Goal: Task Accomplishment & Management: Use online tool/utility

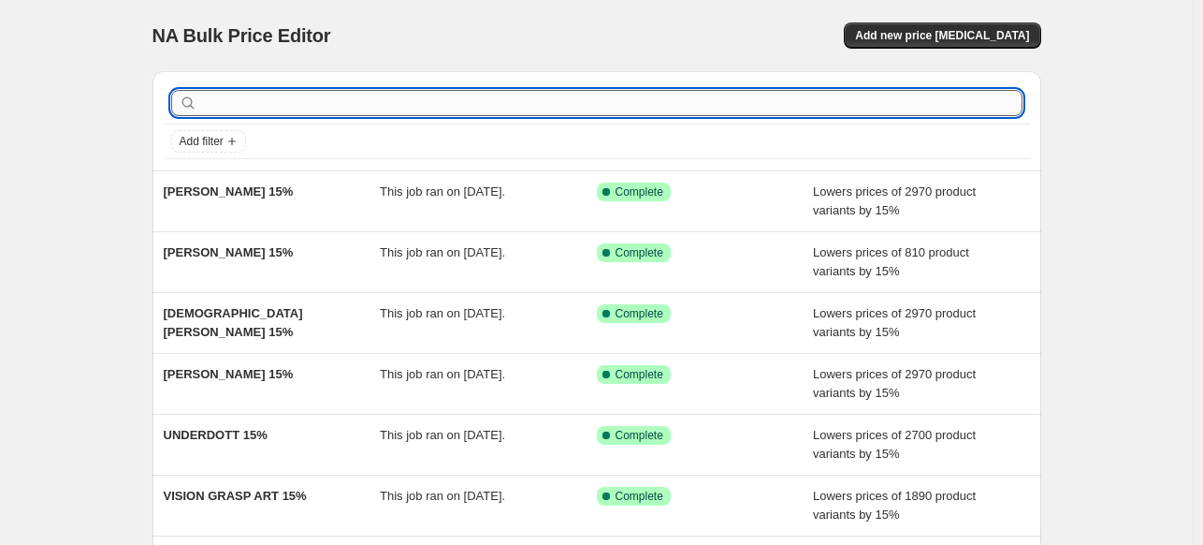
click at [554, 101] on input "text" at bounding box center [612, 103] width 822 height 26
paste input "TAUDALPOI"
type input "TAUDALPOI"
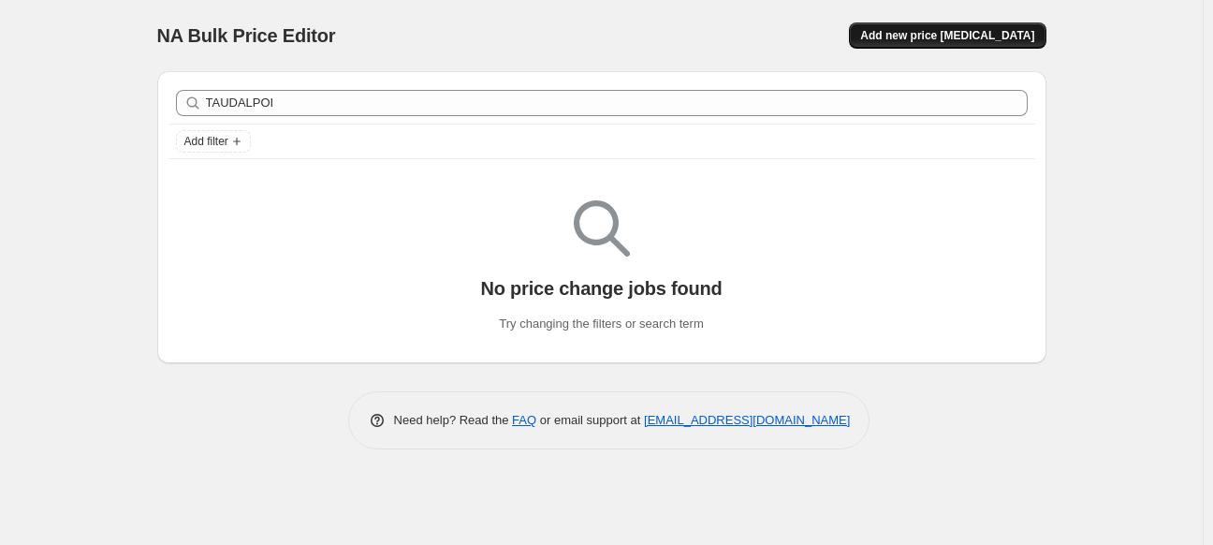
click at [971, 31] on span "Add new price [MEDICAL_DATA]" at bounding box center [947, 35] width 174 height 15
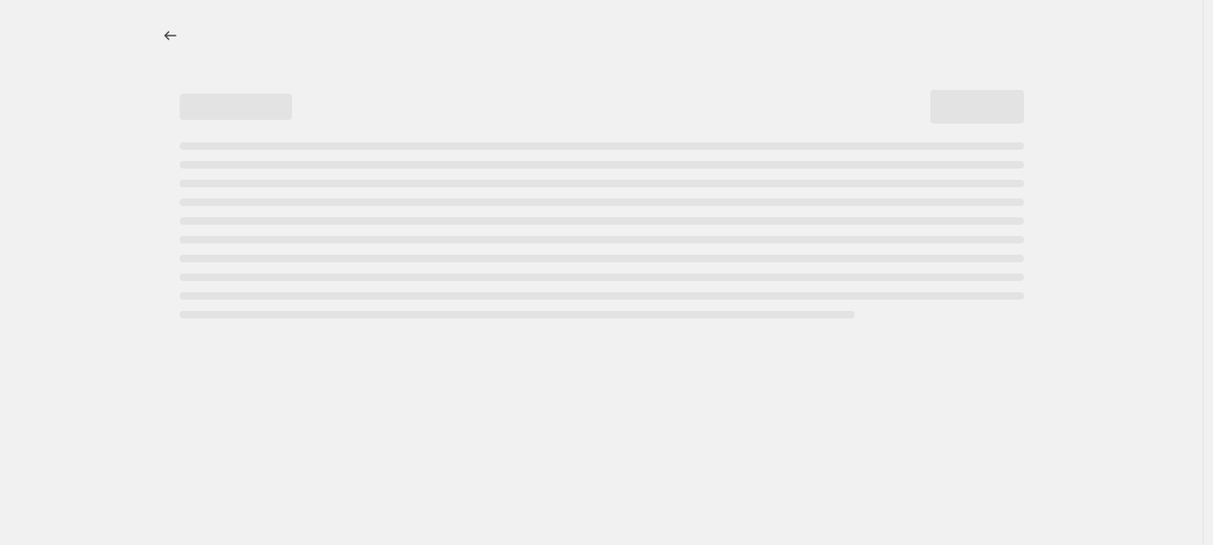
select select "percentage"
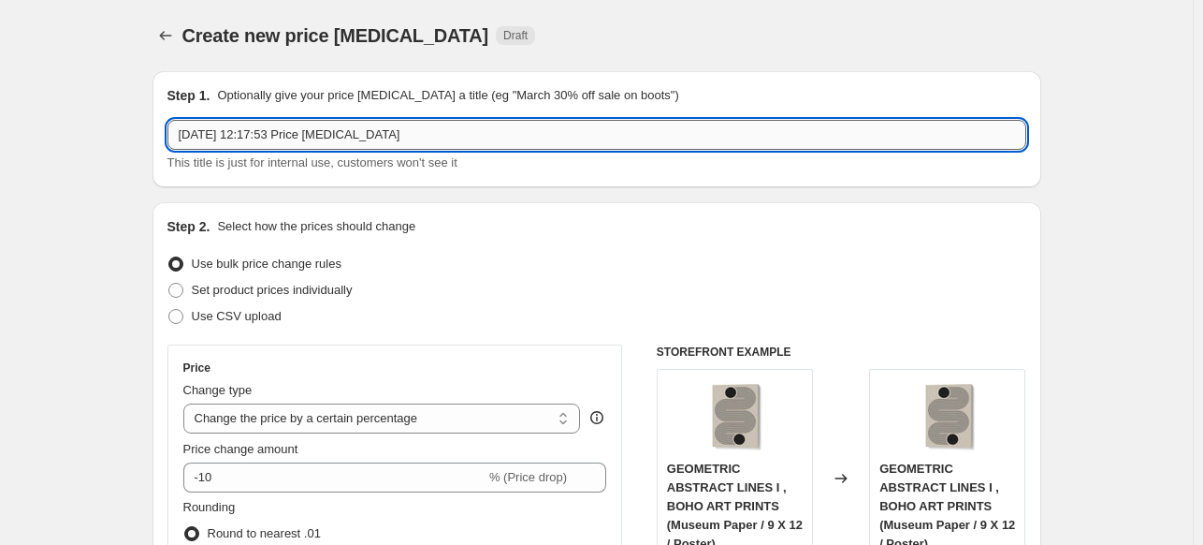
click at [559, 138] on input "[DATE] 12:17:53 Price [MEDICAL_DATA]" at bounding box center [597, 135] width 859 height 30
paste input "TAUDALPOI"
type input "TAUDALPOI 15%"
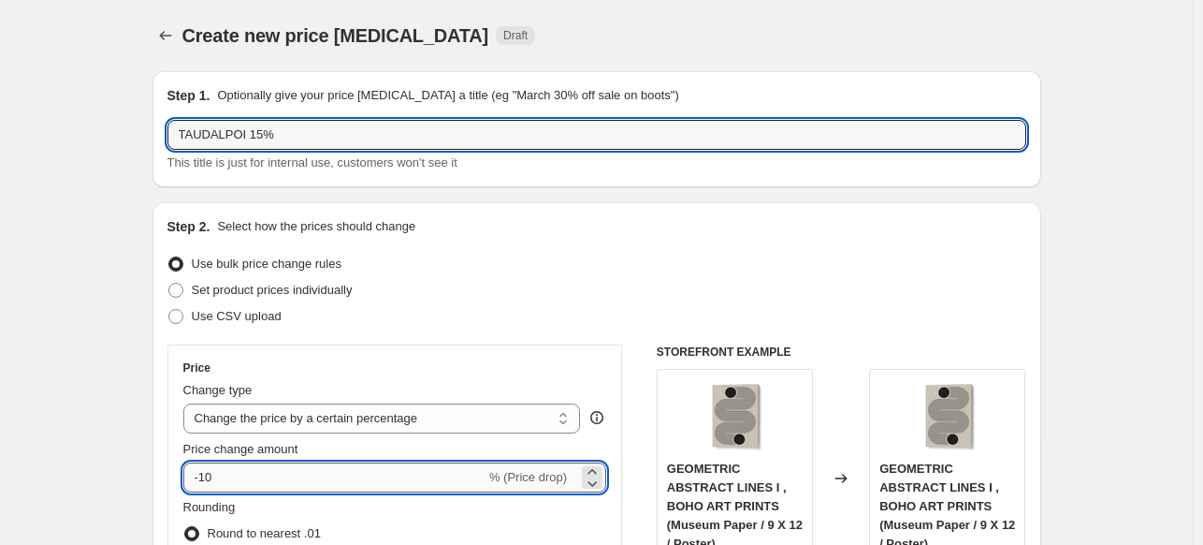
click at [290, 474] on input "-10" at bounding box center [334, 477] width 302 height 30
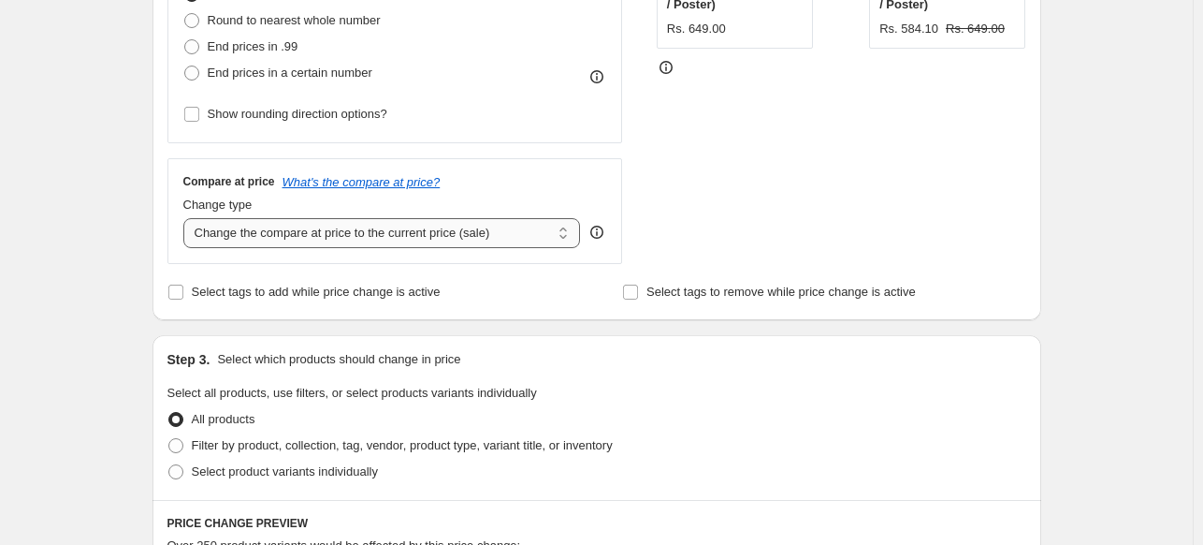
scroll to position [561, 0]
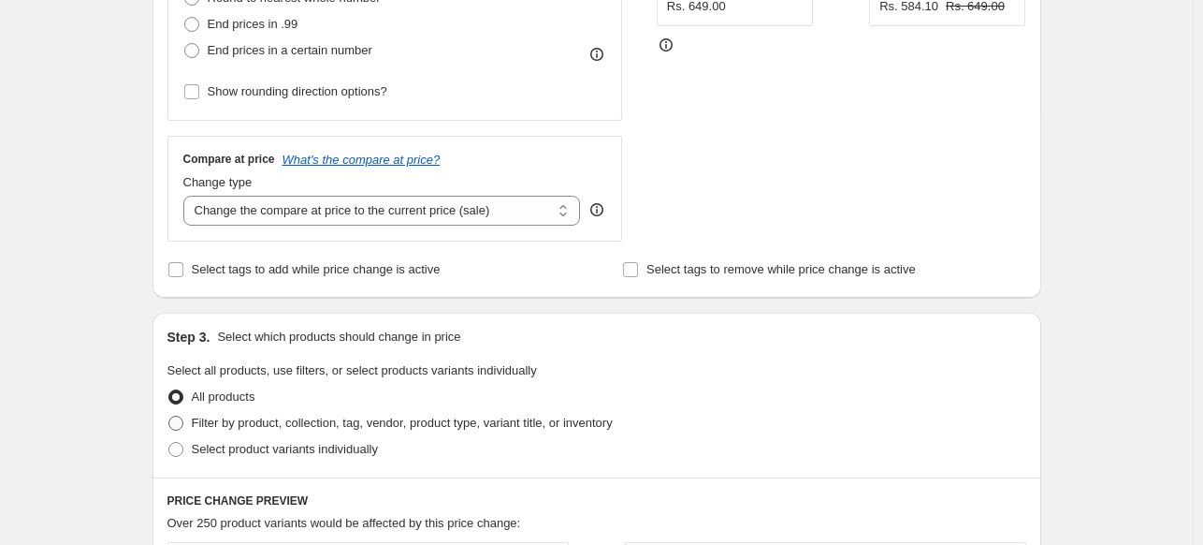
type input "-15"
click at [336, 421] on span "Filter by product, collection, tag, vendor, product type, variant title, or inv…" at bounding box center [402, 422] width 421 height 14
click at [169, 416] on input "Filter by product, collection, tag, vendor, product type, variant title, or inv…" at bounding box center [168, 415] width 1 height 1
radio input "true"
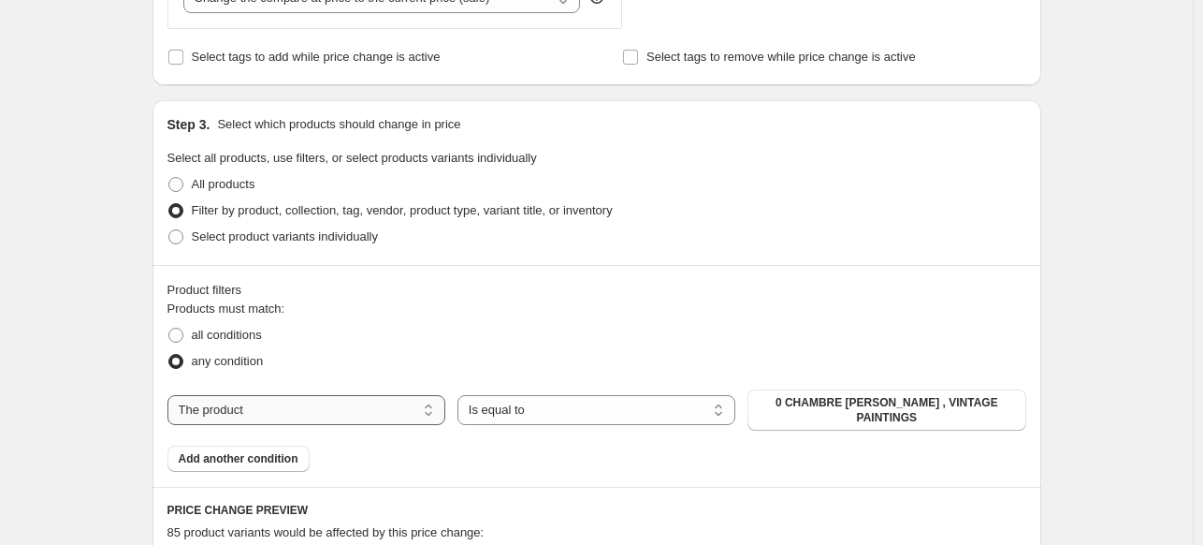
scroll to position [842, 0]
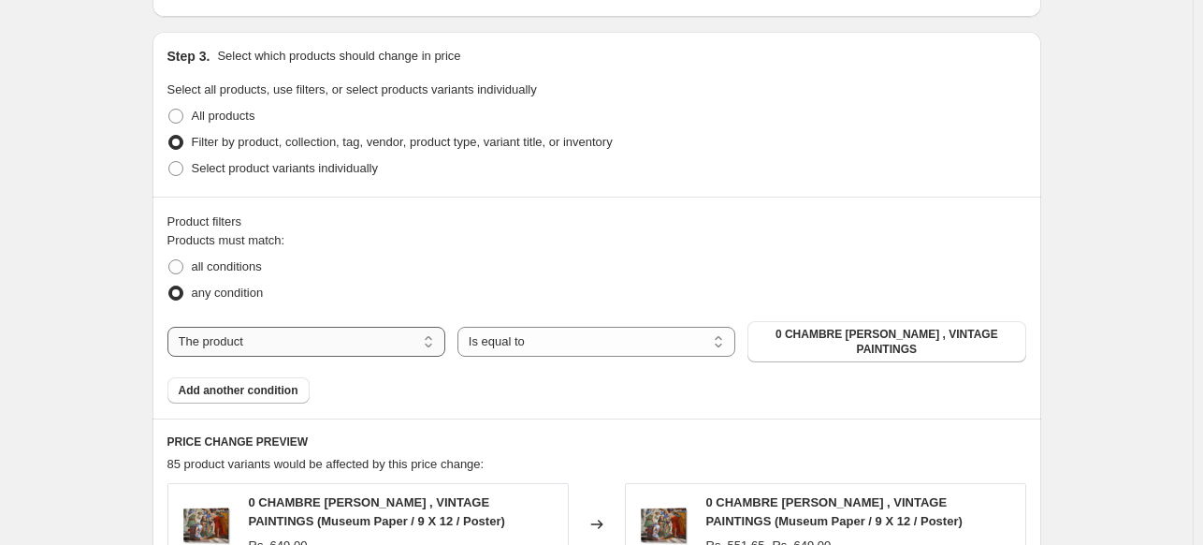
click at [262, 343] on select "The product The product's collection The product's tag The product's vendor The…" at bounding box center [307, 342] width 278 height 30
select select "collection"
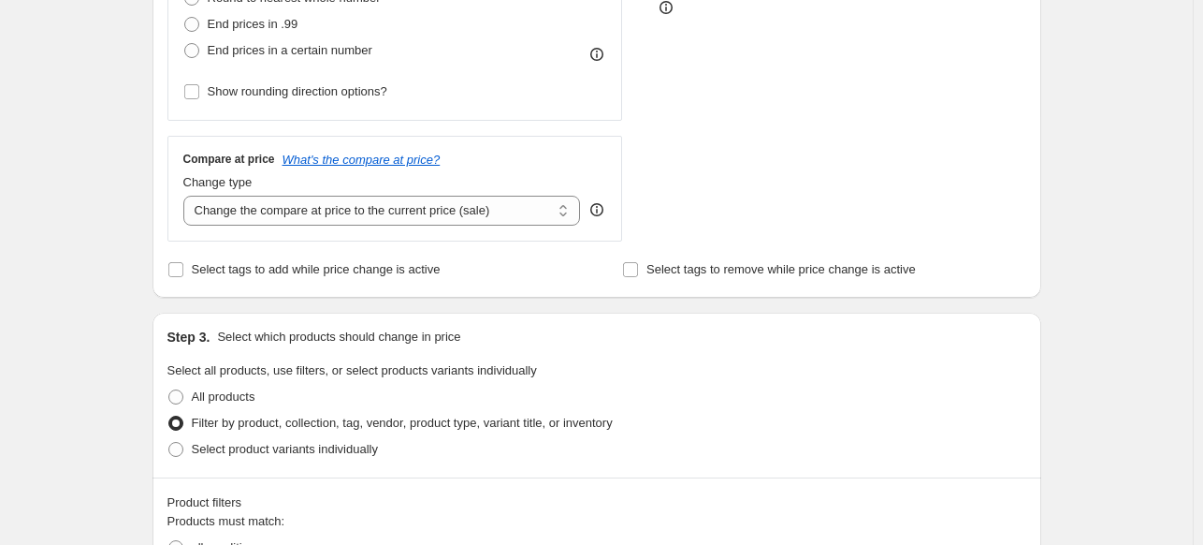
scroll to position [936, 0]
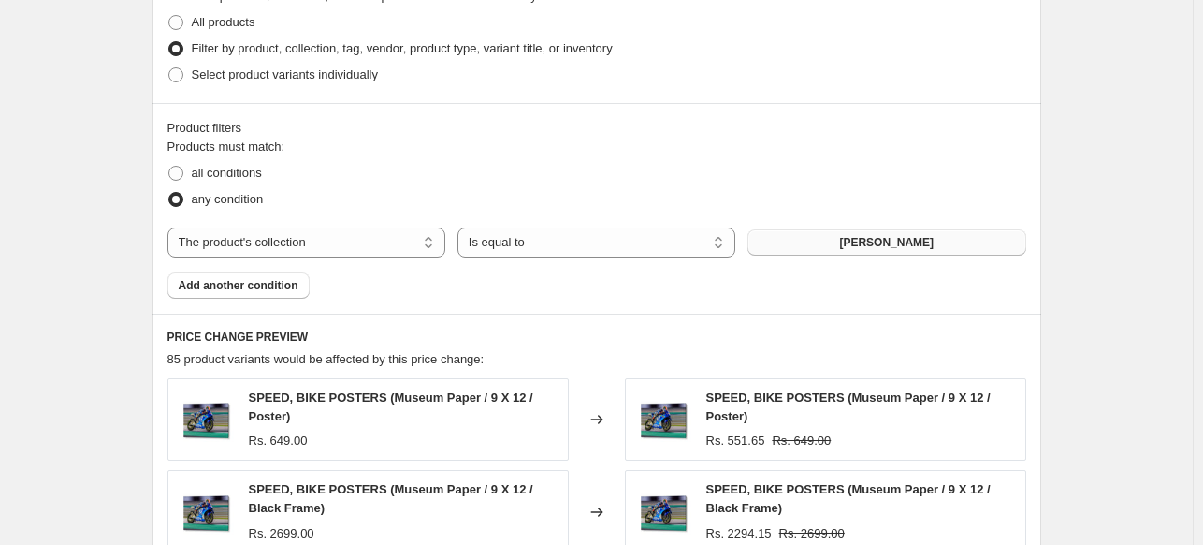
click at [862, 240] on span "[PERSON_NAME]" at bounding box center [886, 242] width 95 height 15
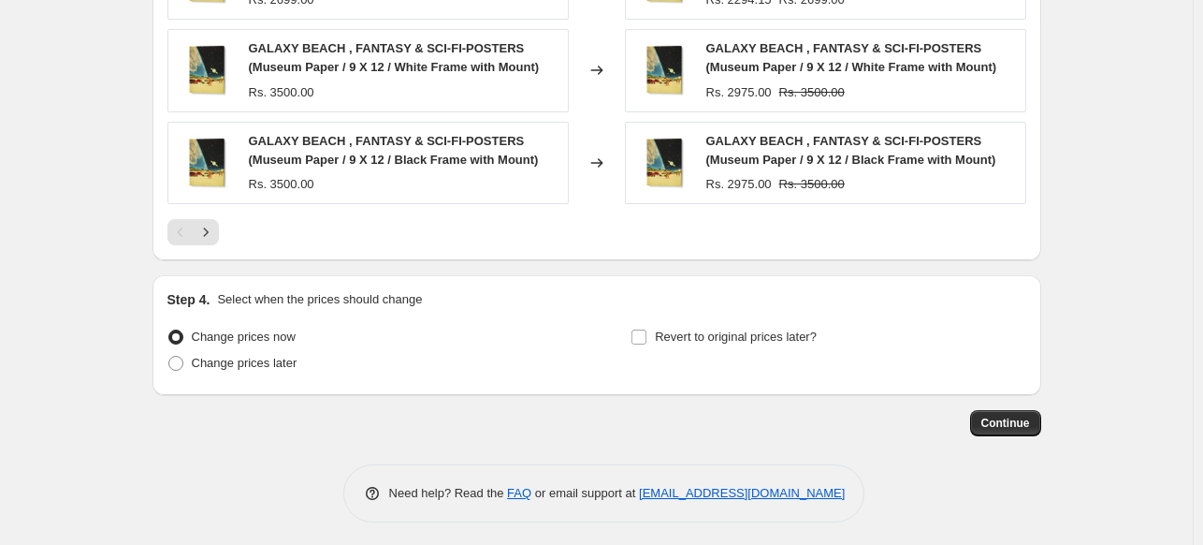
scroll to position [1565, 0]
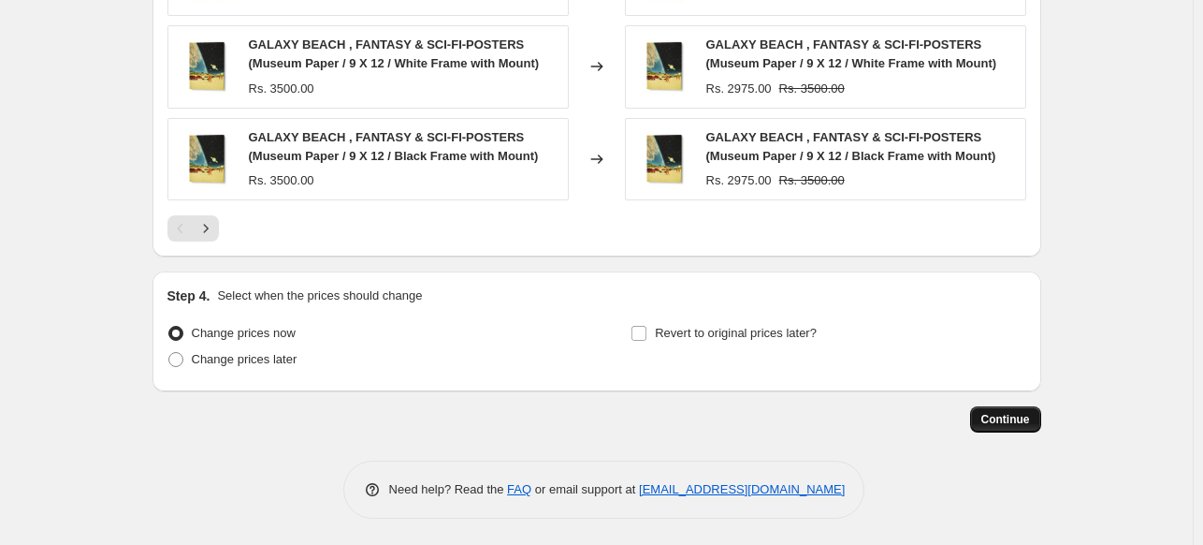
click at [1006, 417] on span "Continue" at bounding box center [1006, 419] width 49 height 15
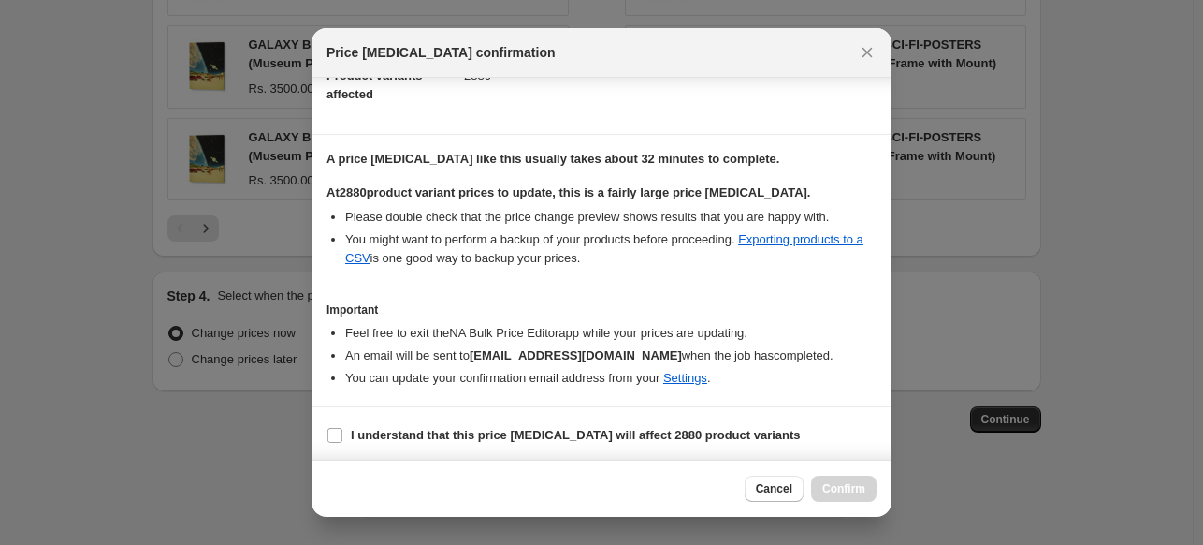
scroll to position [228, 0]
drag, startPoint x: 522, startPoint y: 429, endPoint x: 550, endPoint y: 438, distance: 29.6
click at [522, 429] on b "I understand that this price [MEDICAL_DATA] will affect 2880 product variants" at bounding box center [576, 434] width 450 height 14
click at [342, 429] on input "I understand that this price [MEDICAL_DATA] will affect 2880 product variants" at bounding box center [335, 434] width 15 height 15
checkbox input "true"
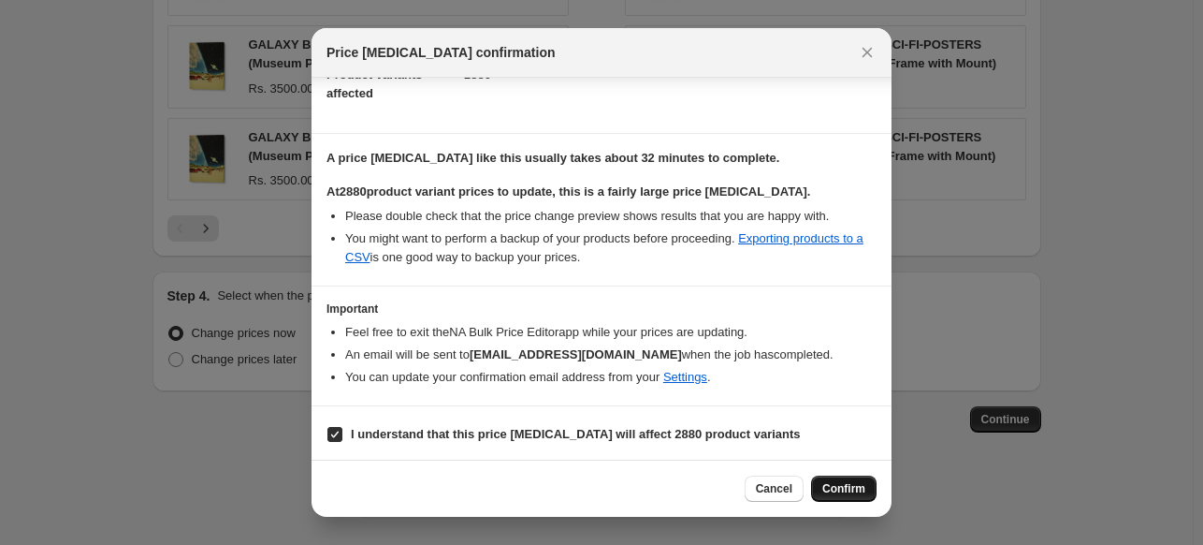
click at [817, 488] on button "Confirm" at bounding box center [844, 488] width 66 height 26
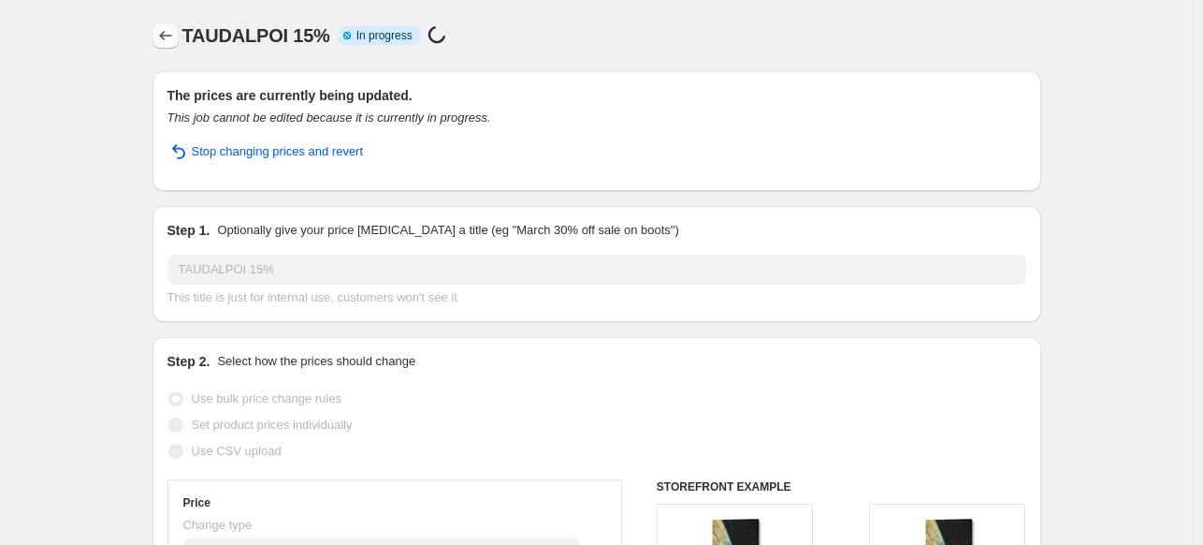
click at [175, 27] on icon "Price change jobs" at bounding box center [165, 35] width 19 height 19
